Goal: Task Accomplishment & Management: Use online tool/utility

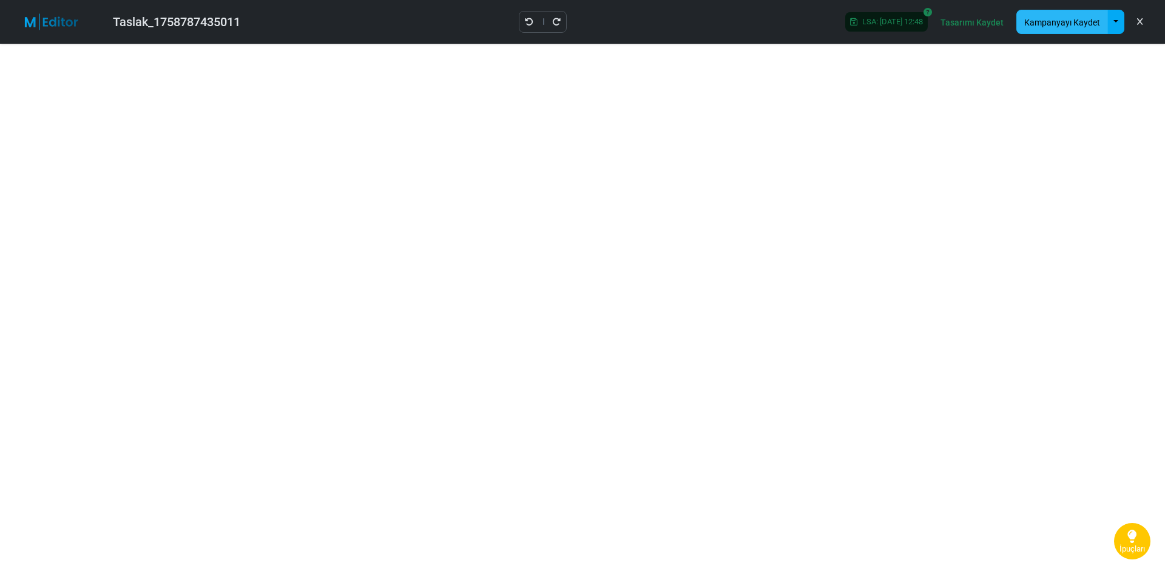
click at [1087, 25] on font "Kampanyayı Kaydet" at bounding box center [1063, 23] width 76 height 10
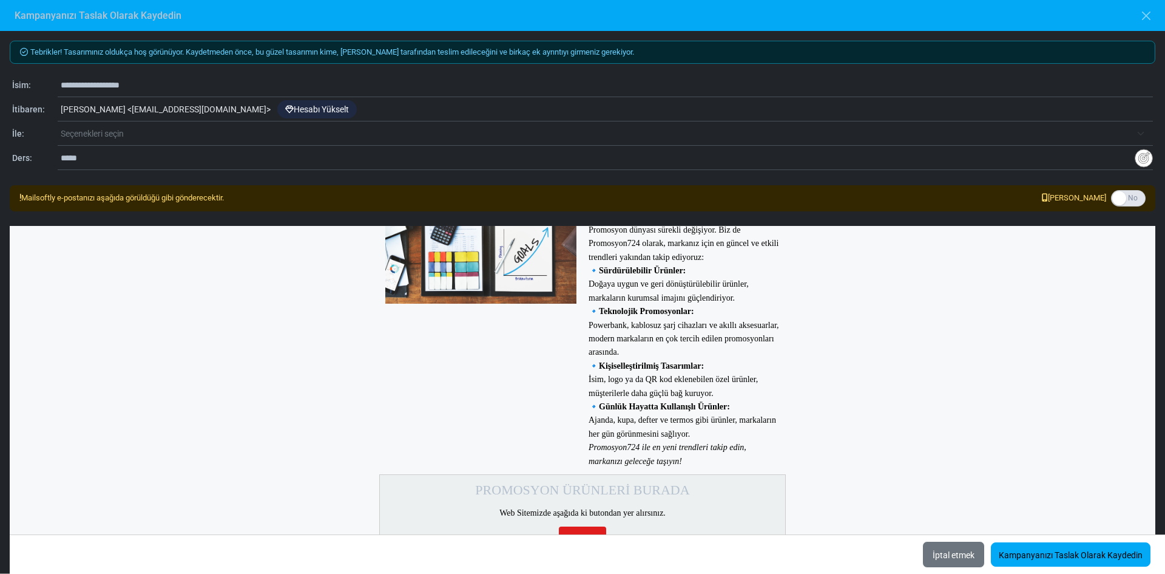
scroll to position [2539, 0]
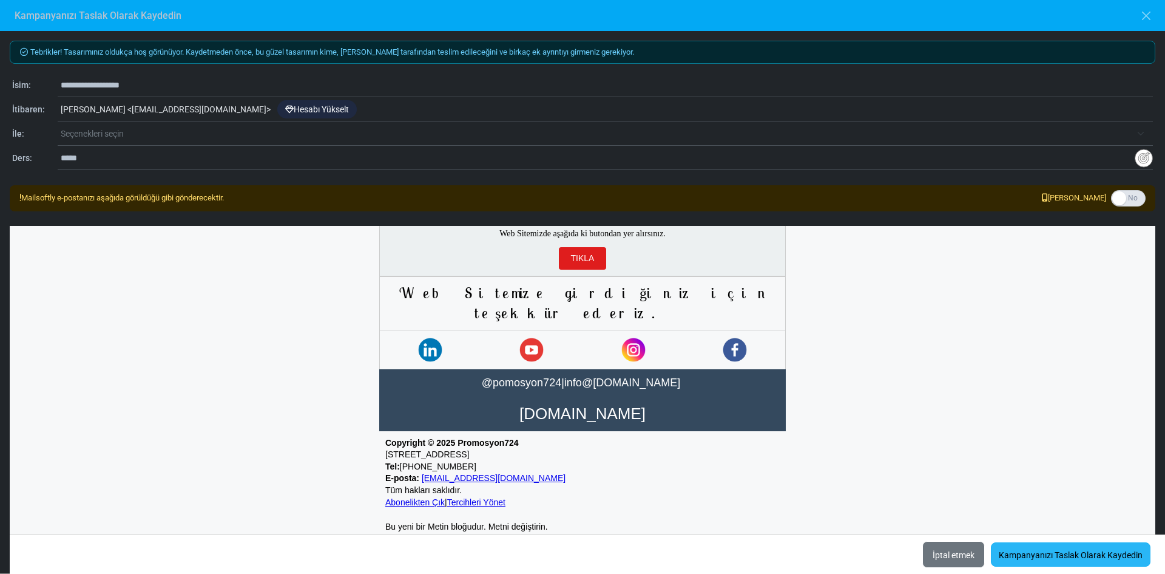
click at [1041, 554] on font "Kampanyanızı Taslak Olarak Kaydedin" at bounding box center [1071, 555] width 144 height 10
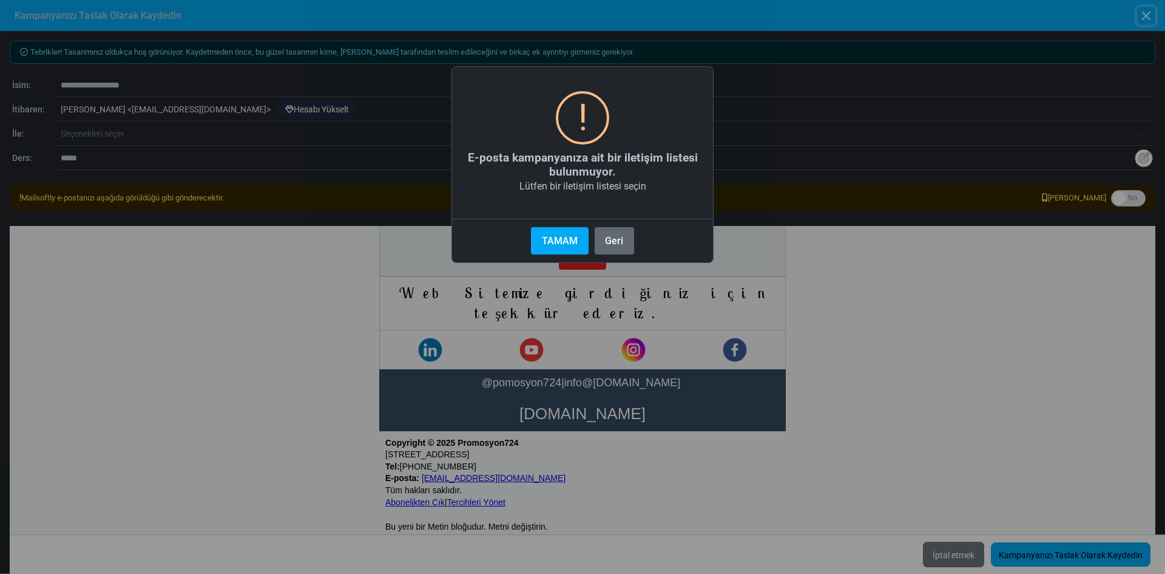
click at [608, 244] on font "Geri" at bounding box center [614, 241] width 18 height 12
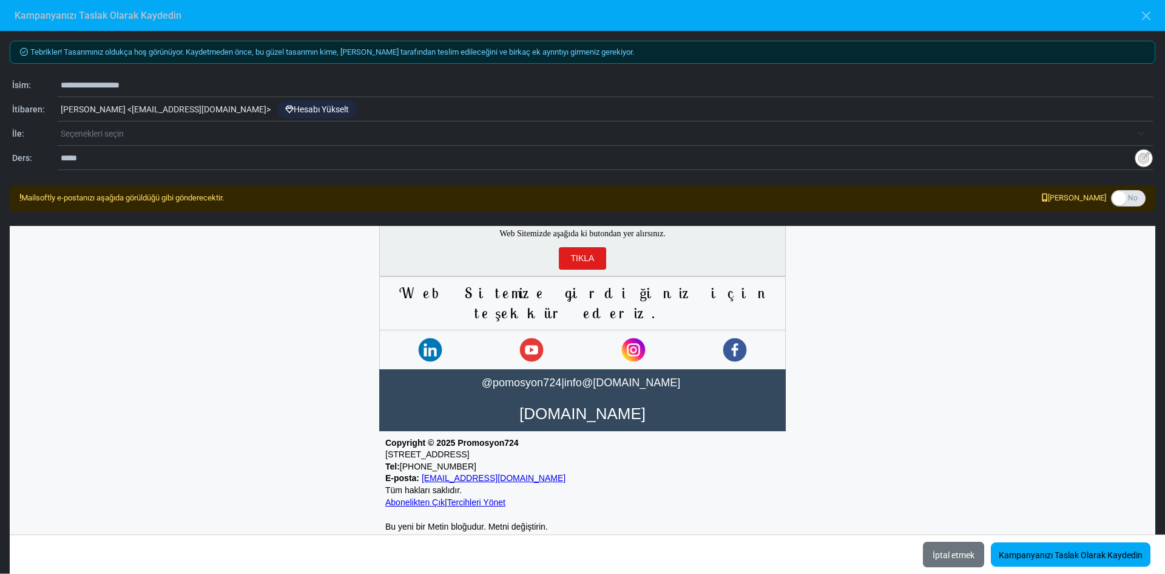
click at [97, 130] on font "Seçenekleri seçin" at bounding box center [92, 134] width 63 height 10
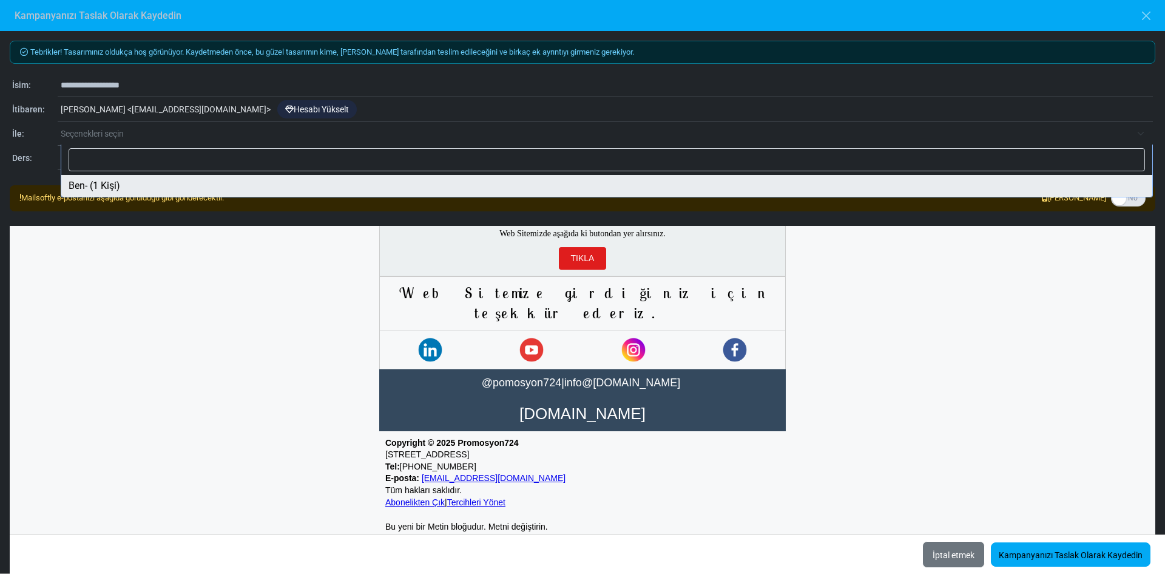
select select "*****"
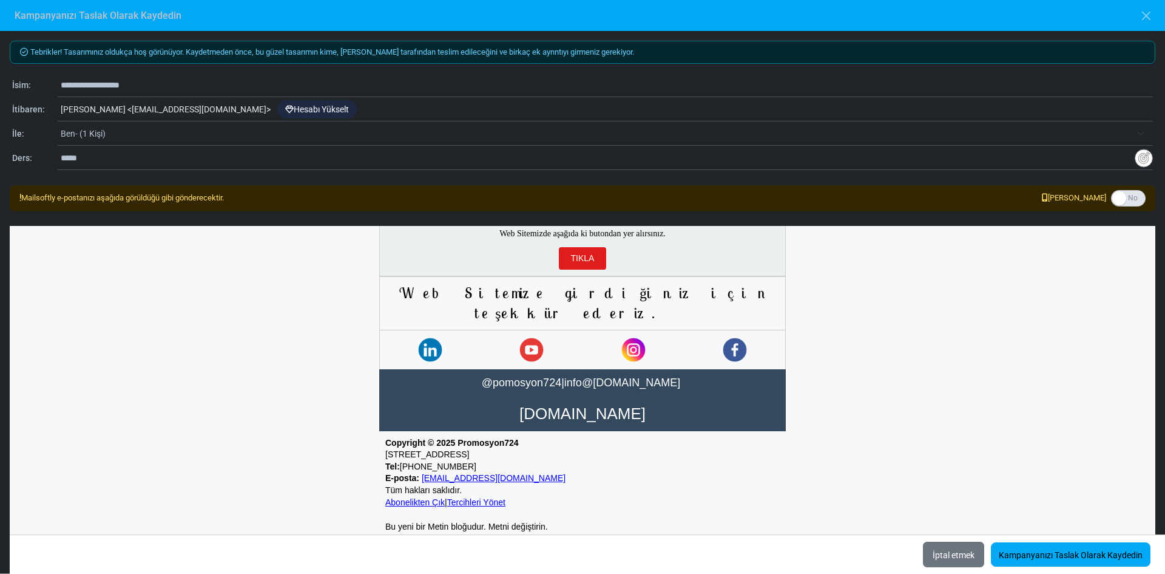
click at [142, 137] on span "Ben- (1 Kişi)" at bounding box center [596, 133] width 1071 height 15
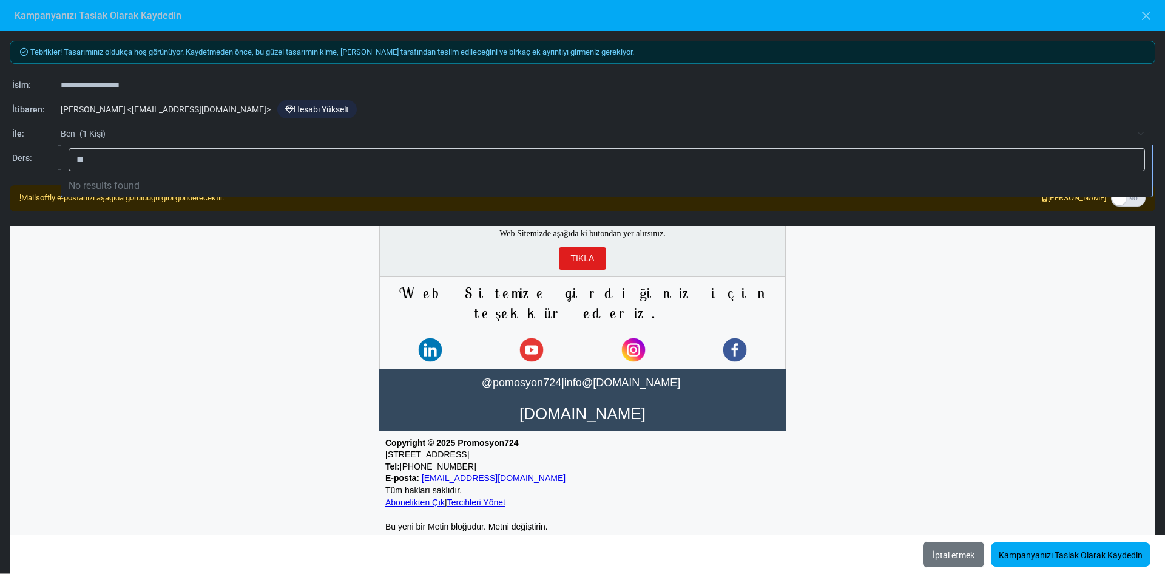
type input "*"
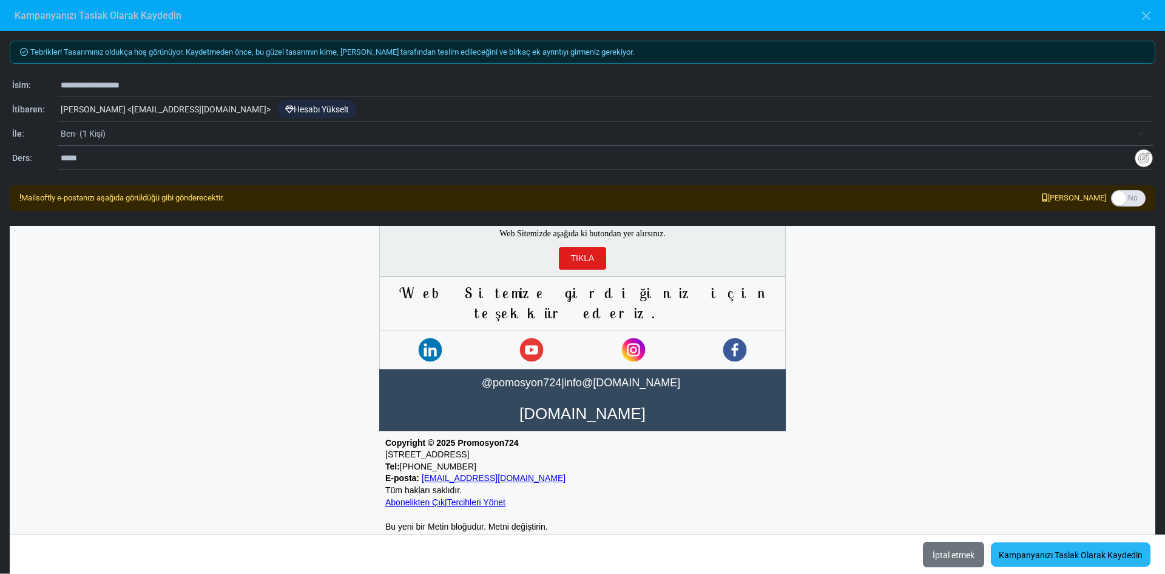
click at [1068, 557] on font "Kampanyanızı Taslak Olarak Kaydedin" at bounding box center [1071, 555] width 144 height 10
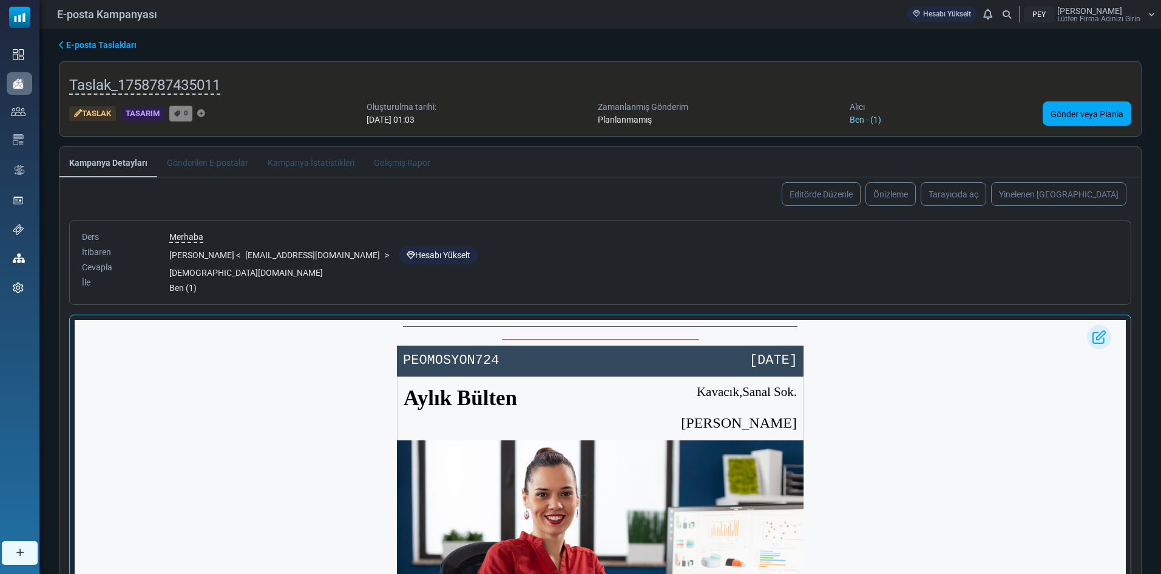
click at [1093, 331] on img at bounding box center [1099, 337] width 24 height 24
click at [1099, 339] on img at bounding box center [1099, 337] width 24 height 24
drag, startPoint x: 390, startPoint y: 344, endPoint x: 400, endPoint y: 347, distance: 10.2
click at [1069, 109] on font "Gönder veya Planla" at bounding box center [1087, 114] width 73 height 10
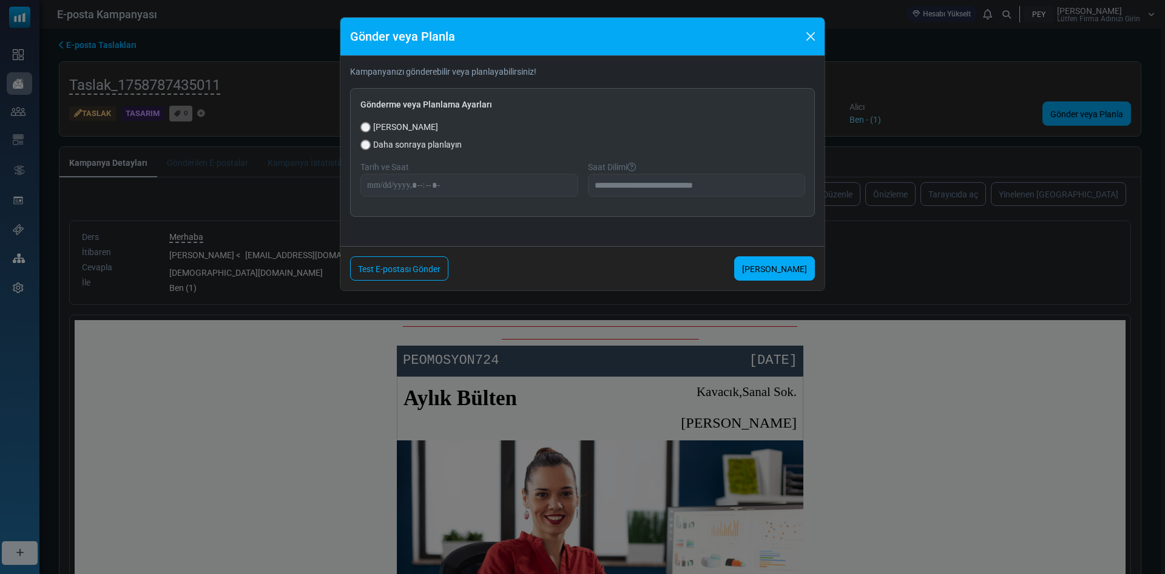
drag, startPoint x: 790, startPoint y: 264, endPoint x: 655, endPoint y: 248, distance: 135.7
click at [689, 248] on div "Test E-postası Gönder Şimdi Gönder" at bounding box center [583, 268] width 484 height 44
click at [423, 259] on link "Test E-postası Gönder" at bounding box center [399, 268] width 98 height 24
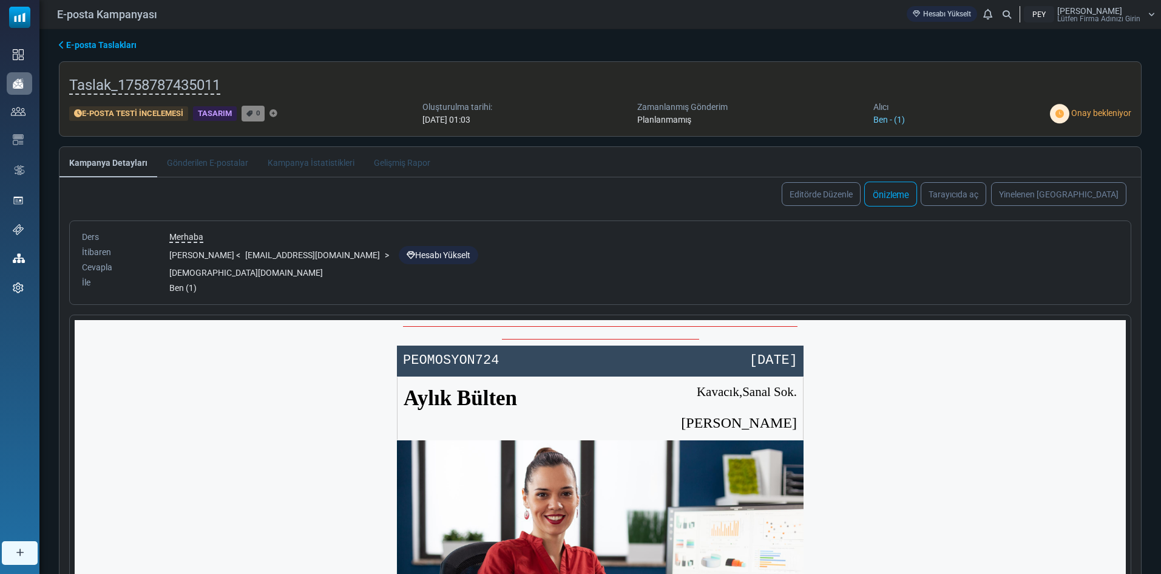
click at [909, 192] on font "Önizleme" at bounding box center [891, 194] width 36 height 10
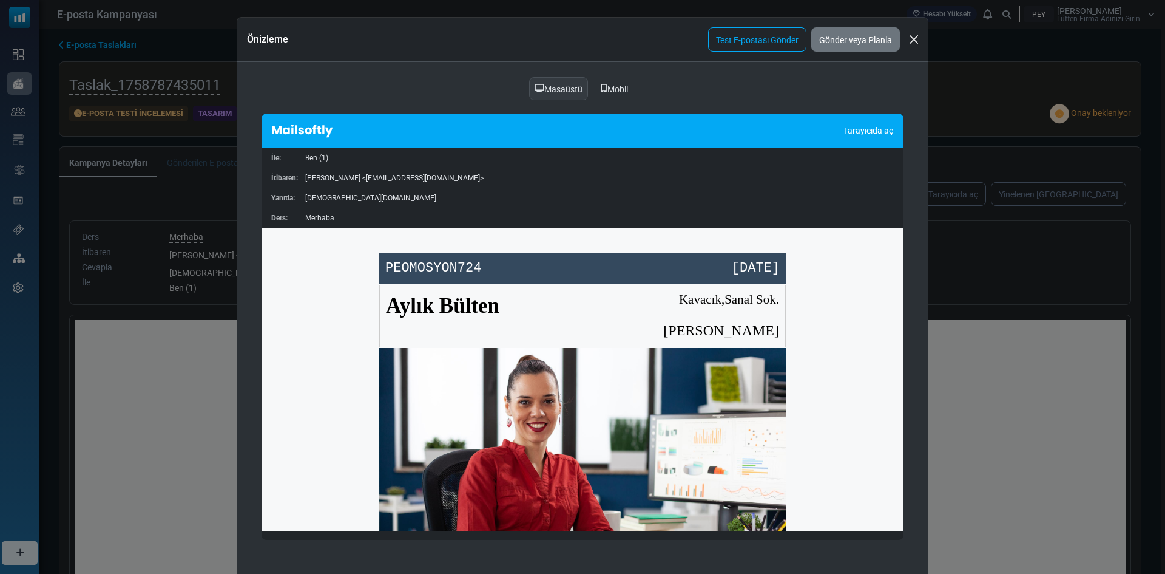
click at [619, 86] on font "Mobil" at bounding box center [618, 89] width 21 height 10
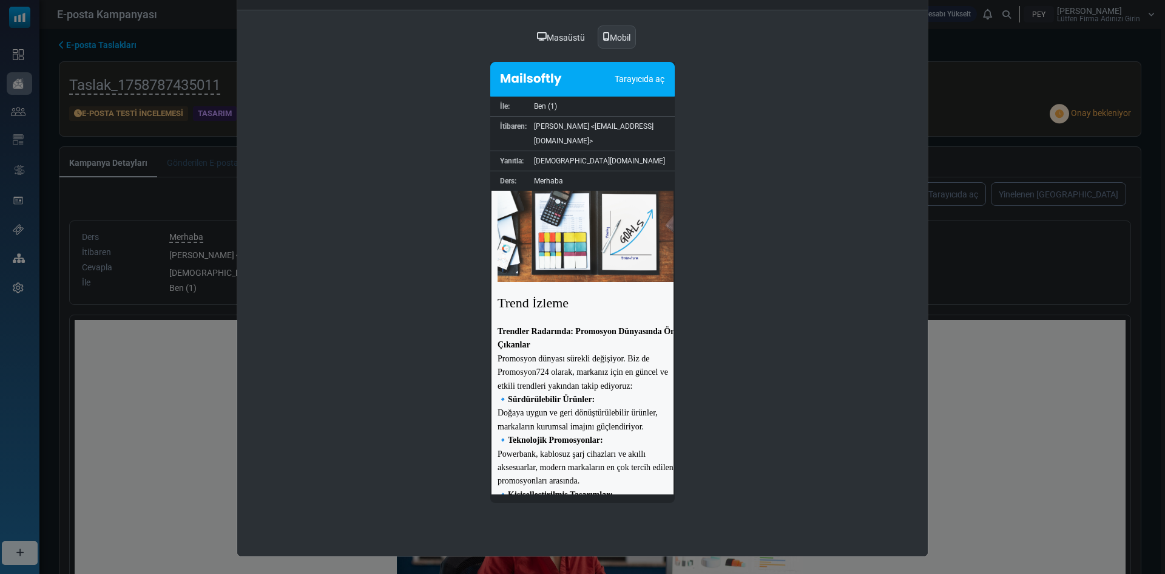
click at [573, 29] on div "Masaüstü" at bounding box center [561, 37] width 64 height 24
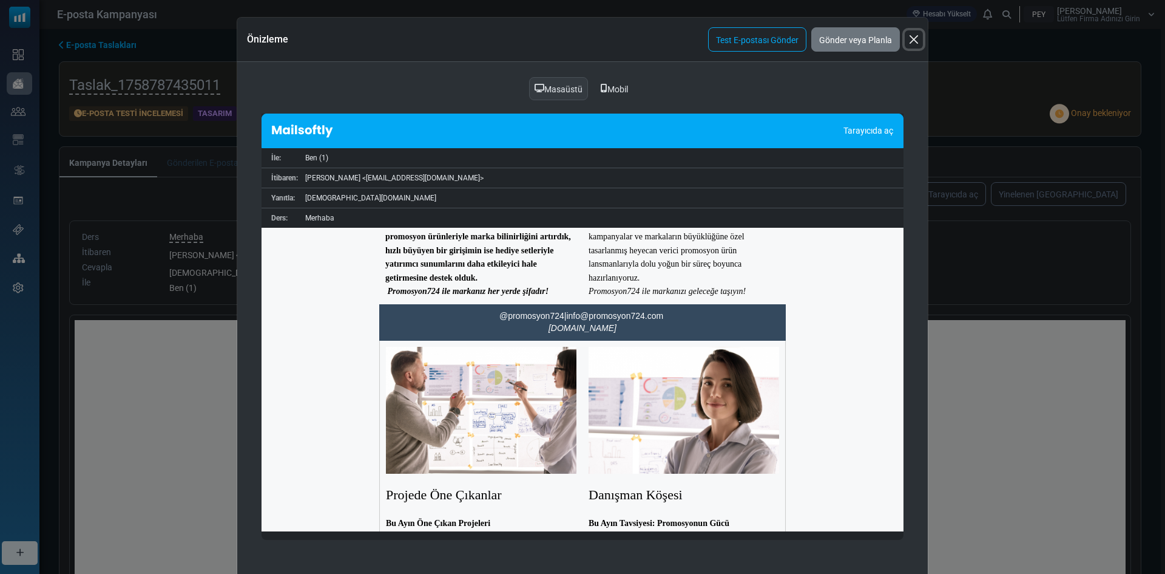
click at [917, 32] on button "Kapalı" at bounding box center [914, 39] width 18 height 18
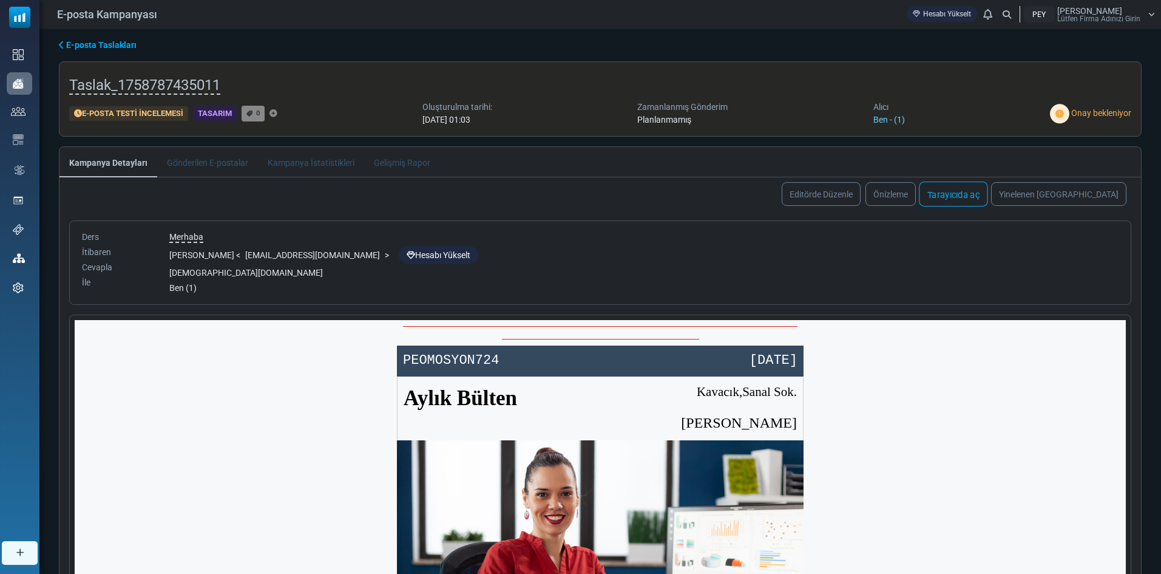
click at [980, 187] on font "Tarayıcıda aç" at bounding box center [954, 194] width 52 height 16
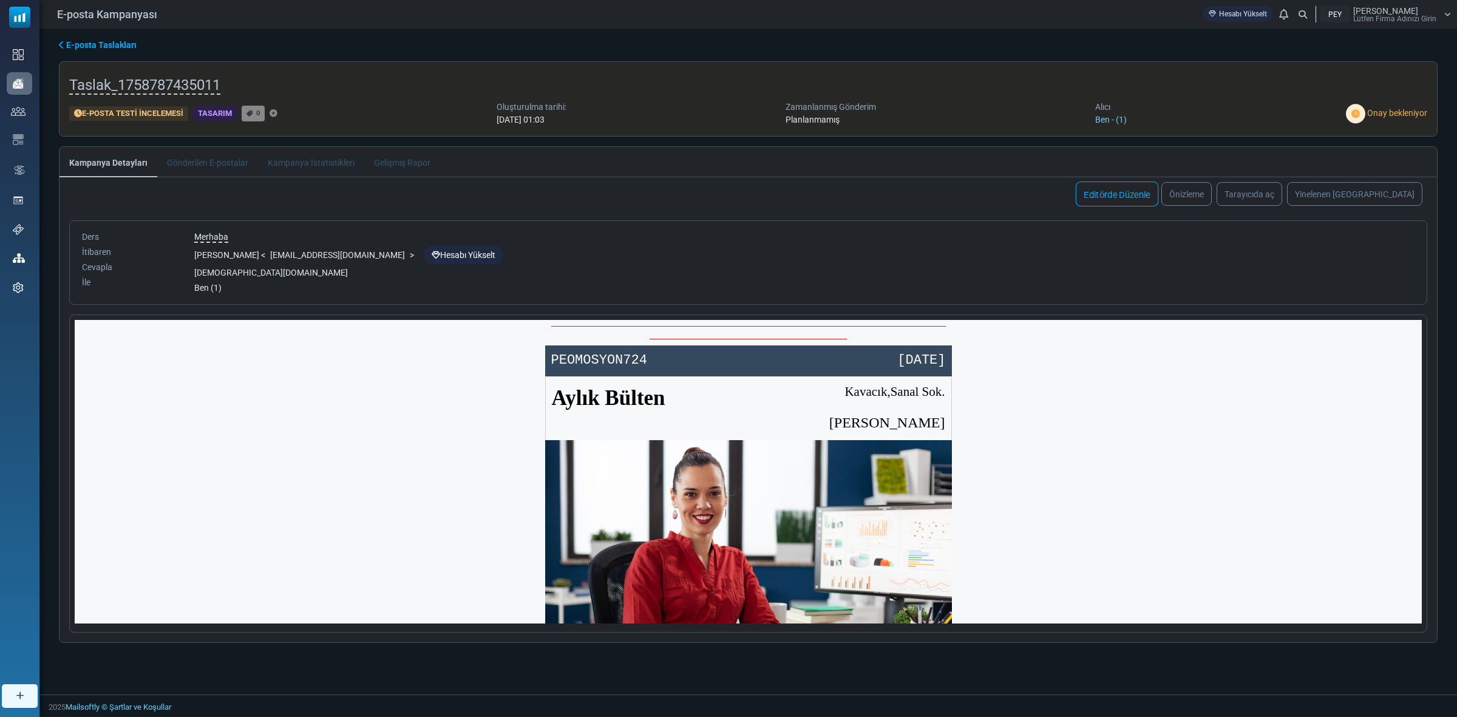
click at [1150, 193] on font "Editörde Düzenle" at bounding box center [1117, 194] width 66 height 10
